Goal: Navigation & Orientation: Find specific page/section

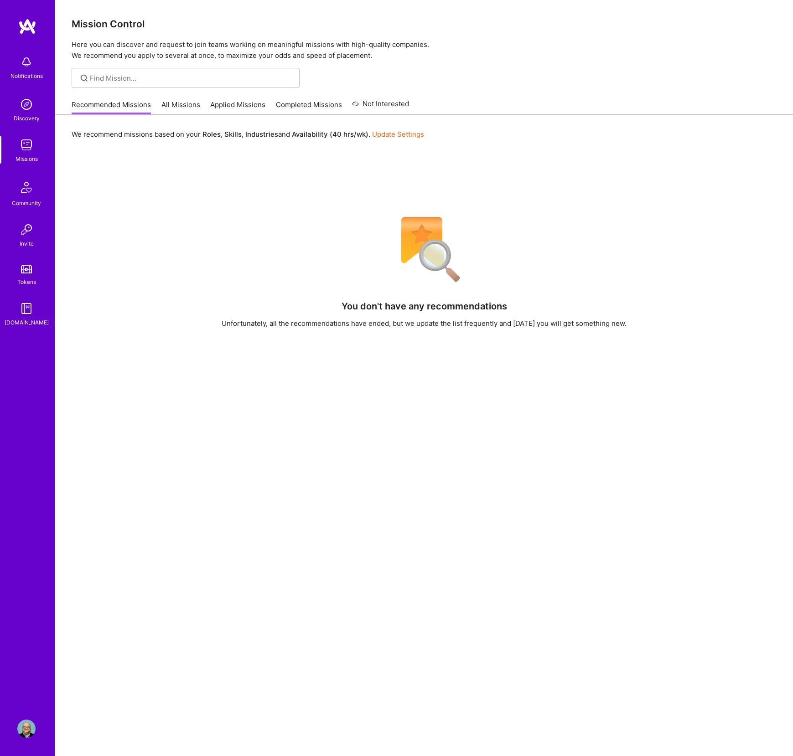
click at [23, 730] on img at bounding box center [26, 729] width 18 height 18
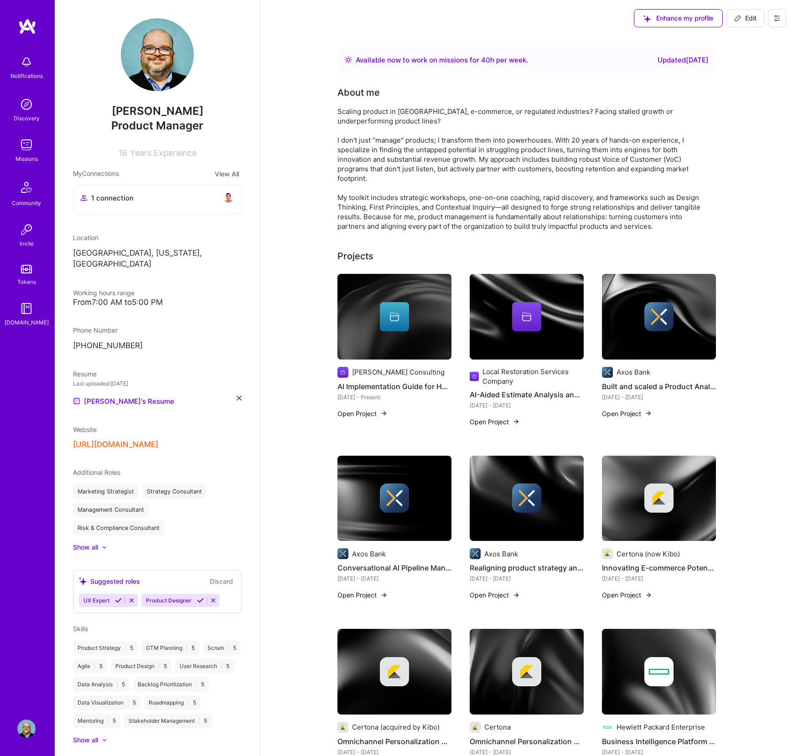
click at [26, 272] on img at bounding box center [26, 269] width 11 height 9
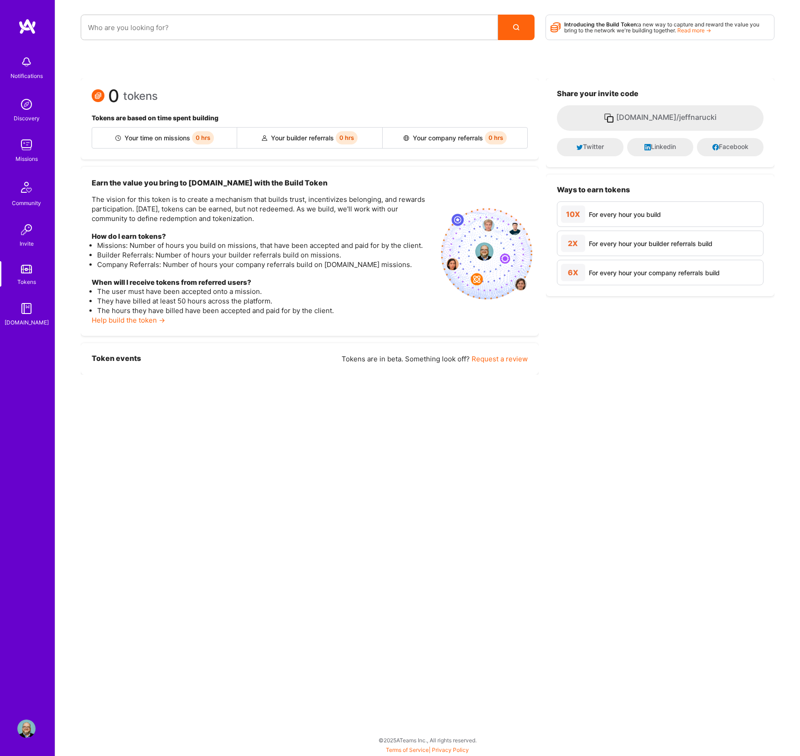
click at [18, 190] on img at bounding box center [27, 187] width 22 height 22
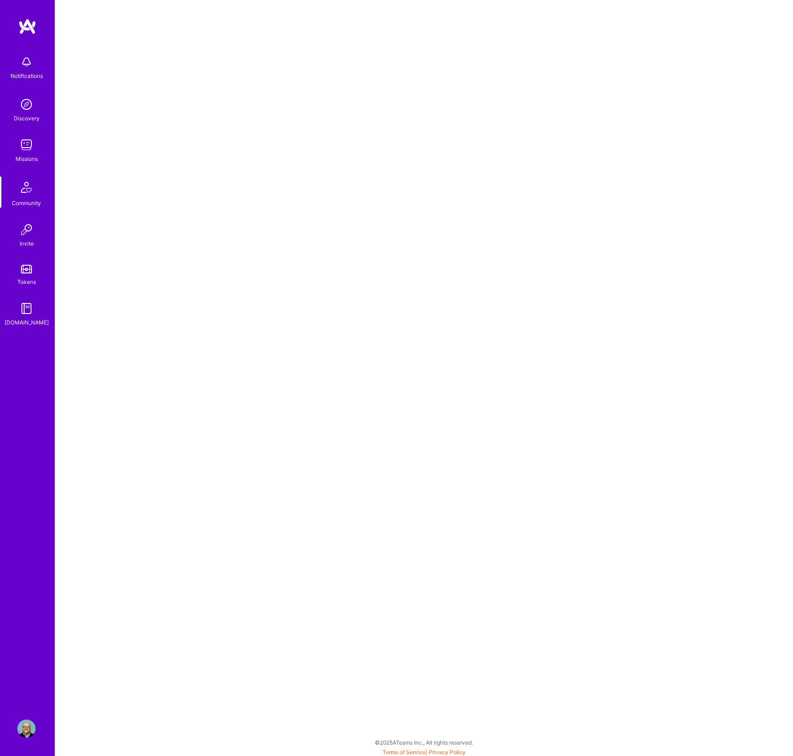
click at [21, 144] on img at bounding box center [26, 145] width 18 height 18
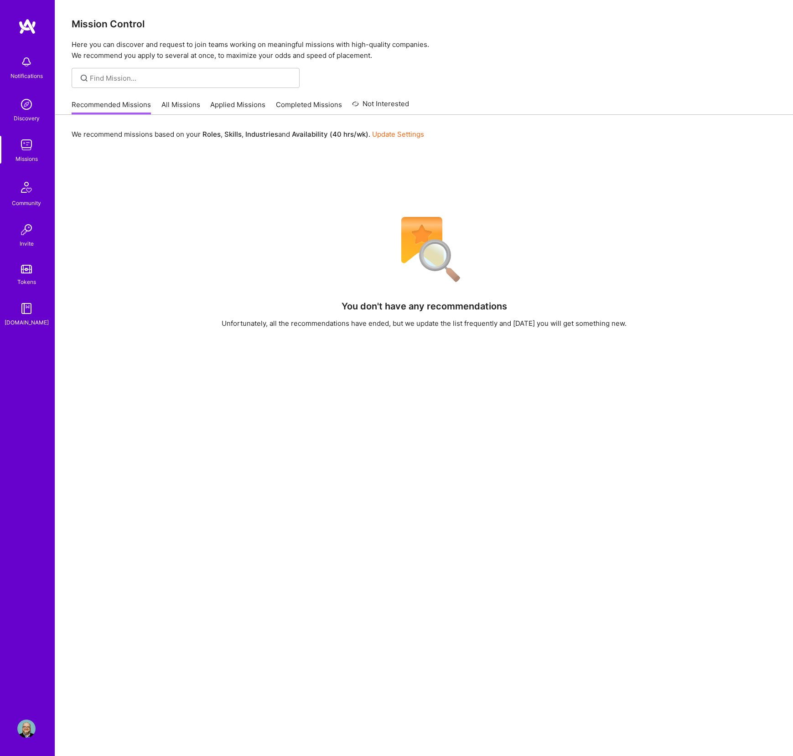
click at [223, 100] on link "Applied Missions" at bounding box center [237, 107] width 55 height 15
